Goal: Task Accomplishment & Management: Use online tool/utility

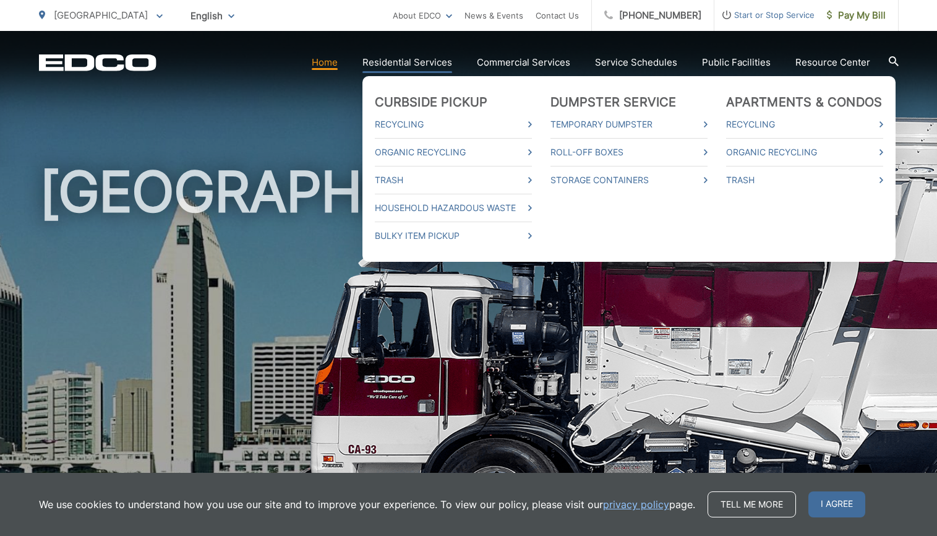
click at [436, 60] on link "Residential Services" at bounding box center [408, 62] width 90 height 15
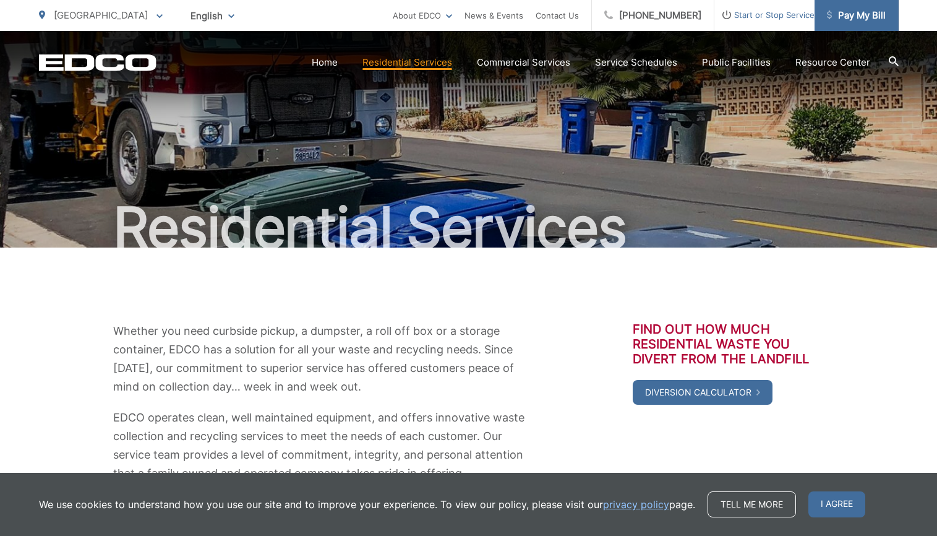
click at [870, 17] on span "Pay My Bill" at bounding box center [856, 15] width 59 height 15
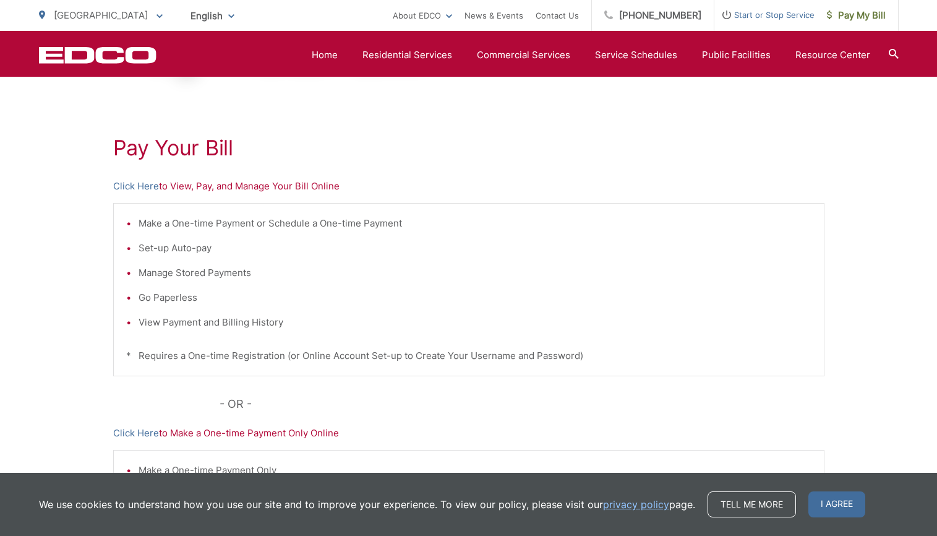
scroll to position [184, 0]
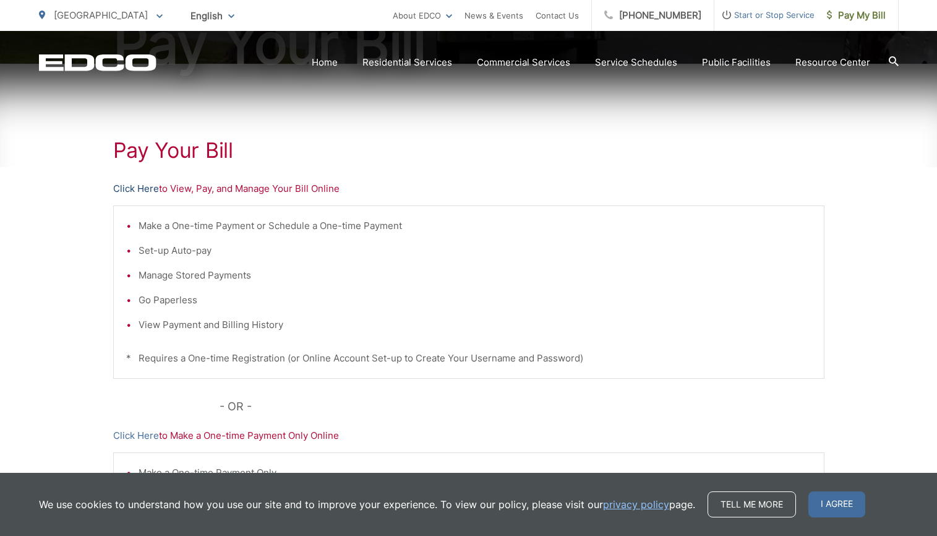
click at [140, 187] on link "Click Here" at bounding box center [136, 188] width 46 height 15
